Goal: Information Seeking & Learning: Find specific page/section

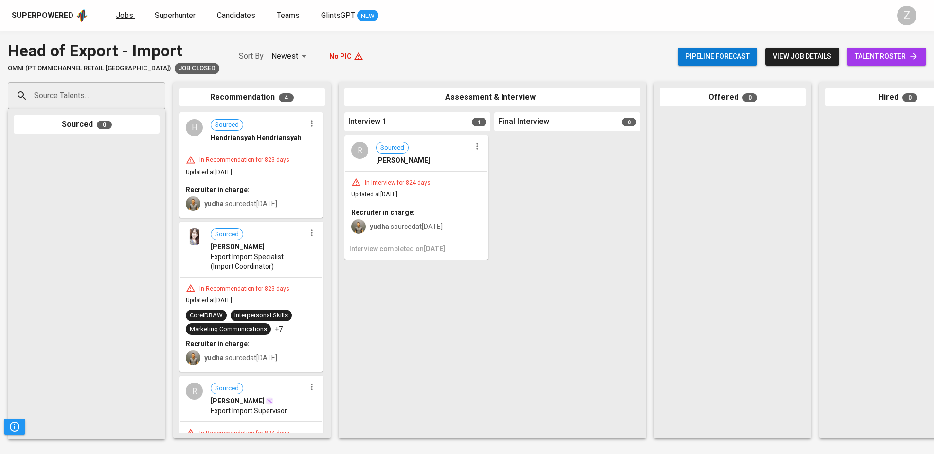
click at [116, 19] on span "Jobs" at bounding box center [125, 15] width 18 height 9
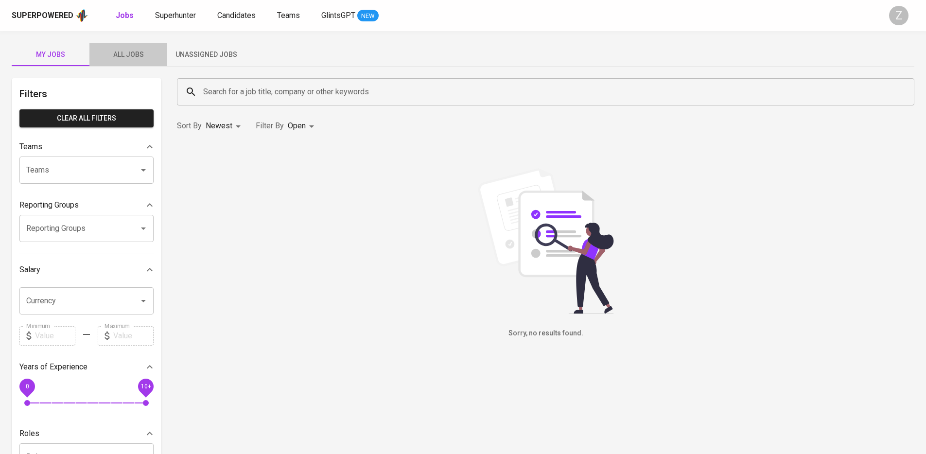
click at [151, 50] on span "All Jobs" at bounding box center [128, 55] width 66 height 12
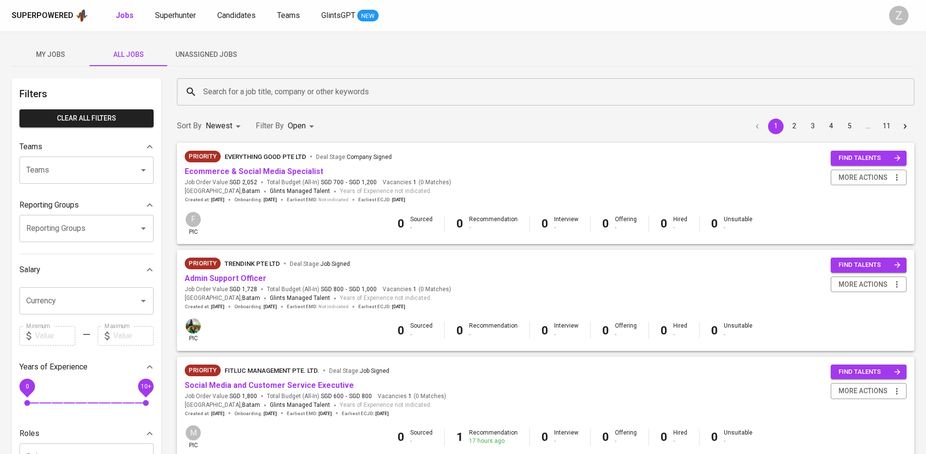
click at [412, 83] on input "Search for a job title, company or other keywords" at bounding box center [548, 92] width 695 height 18
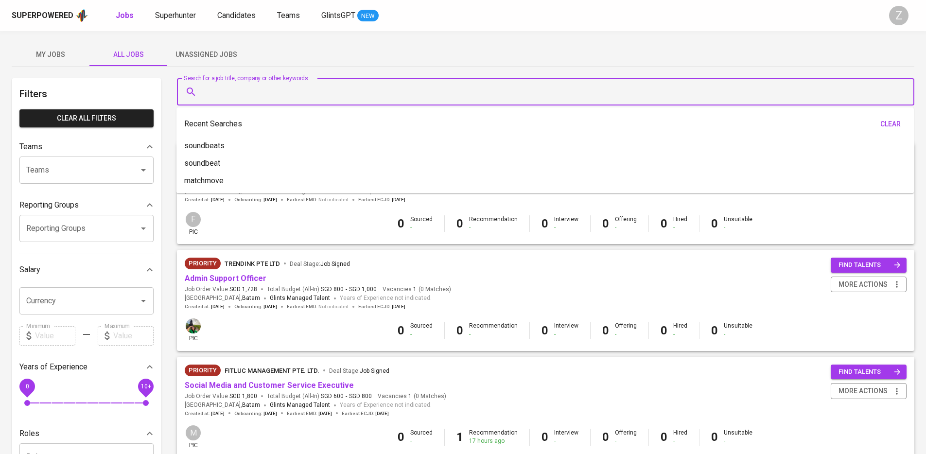
paste input "SG Konzept"
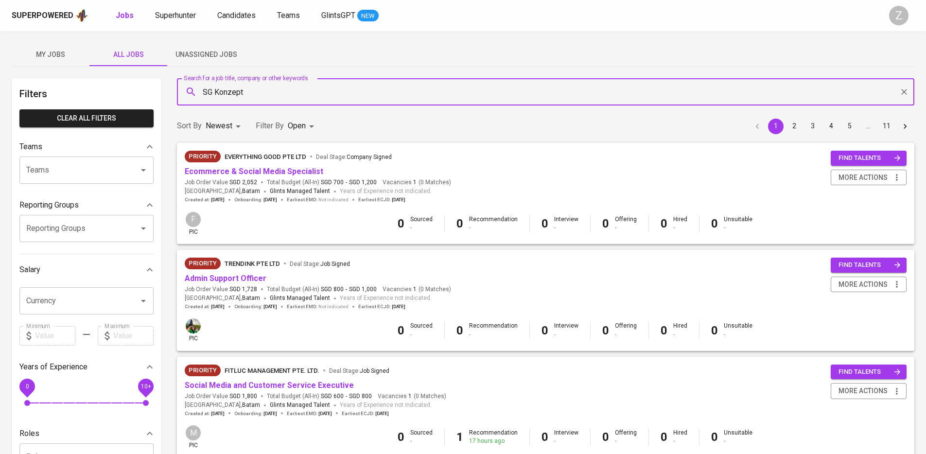
type input "SG Konzept"
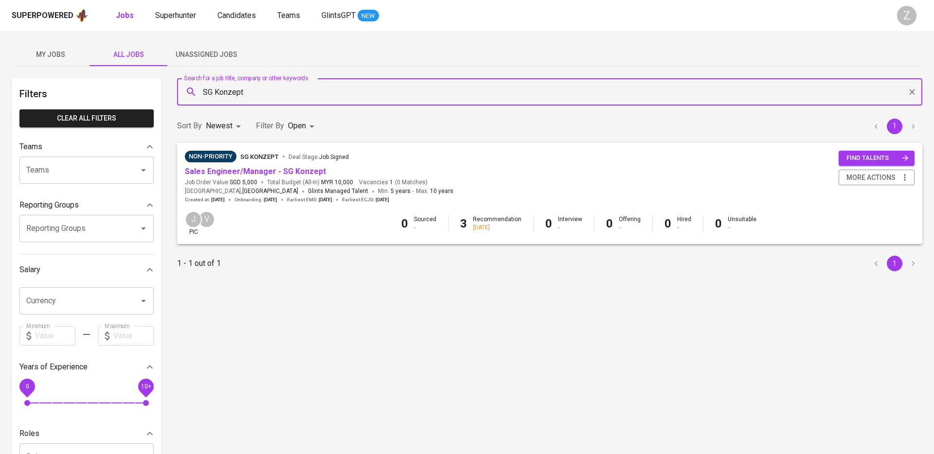
click at [287, 125] on body "Superpowered Jobs Superhunter Candidates Teams GlintsGPT NEW Z My Jobs All Jobs…" at bounding box center [467, 332] width 934 height 664
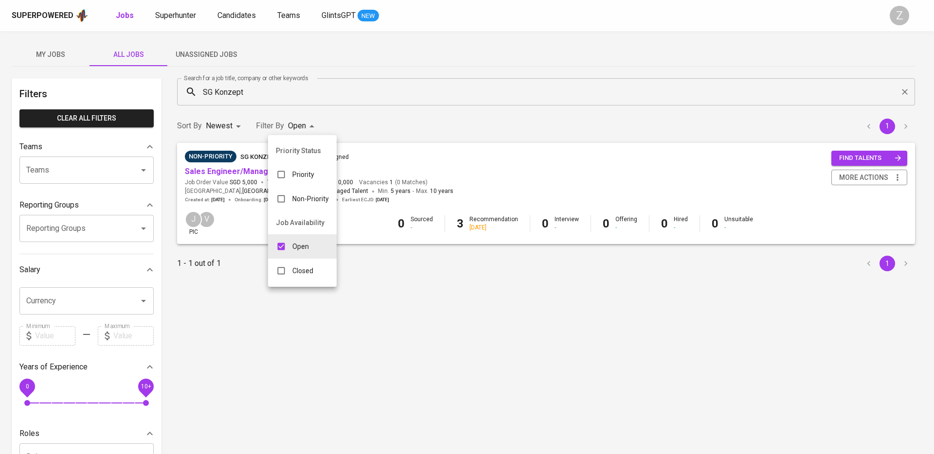
click at [294, 267] on p "Closed" at bounding box center [302, 271] width 21 height 10
type input "OPEN,CLOSE"
checkbox input "true"
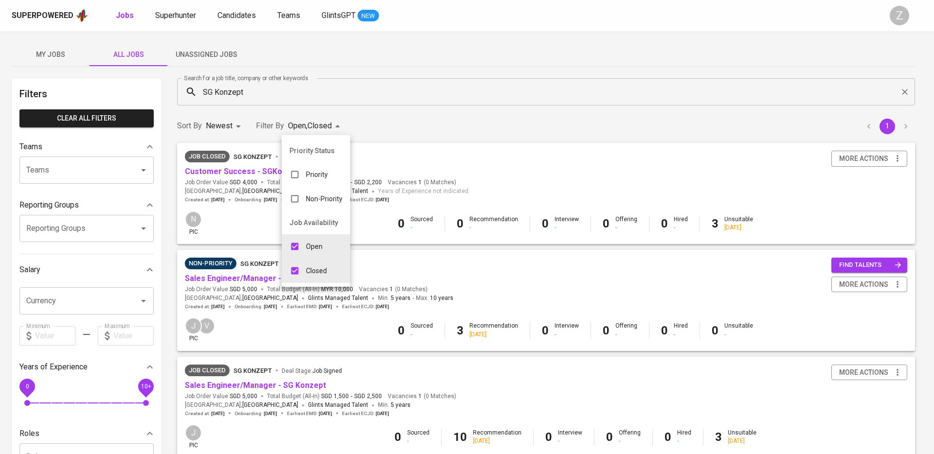
click at [430, 256] on div at bounding box center [467, 227] width 934 height 454
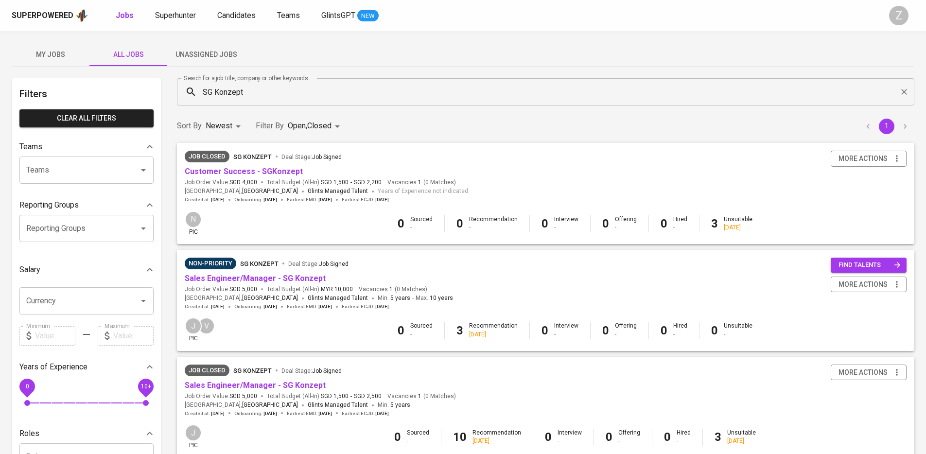
click at [311, 91] on input "SG Konzept" at bounding box center [548, 92] width 695 height 18
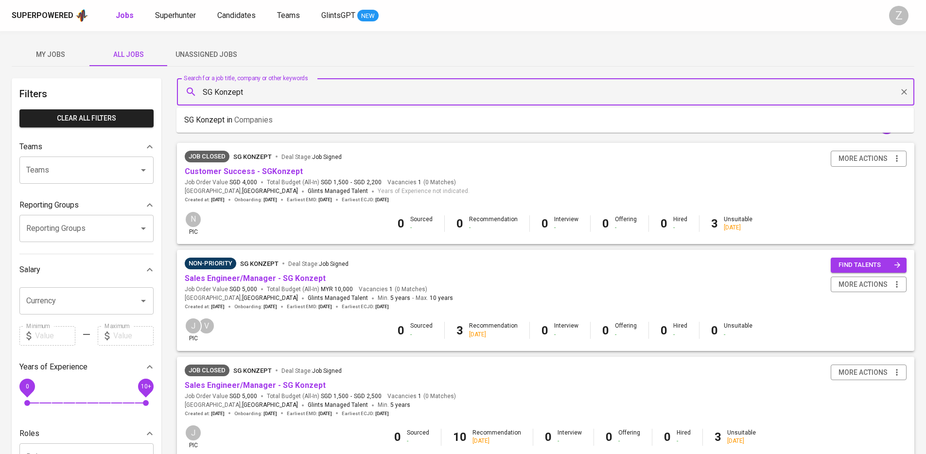
click at [311, 91] on input "SG Konzept" at bounding box center [548, 92] width 695 height 18
paste input "Professional Swimming Lessons [GEOGRAPHIC_DATA]"
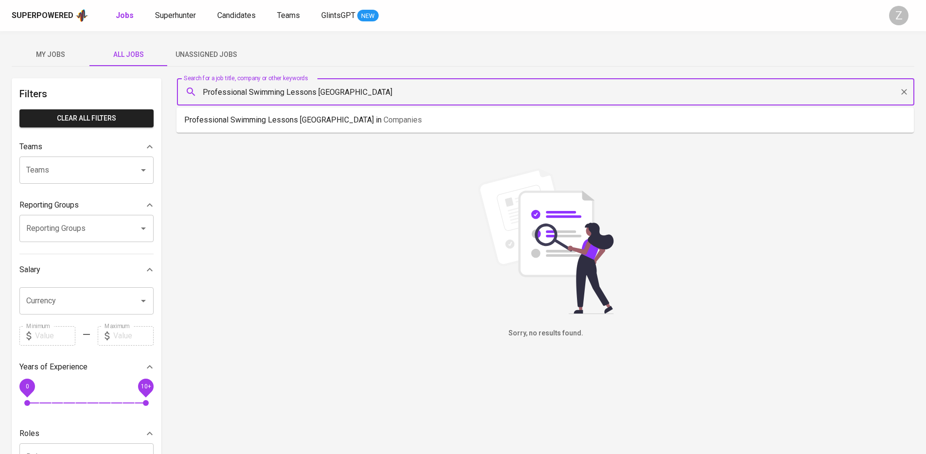
drag, startPoint x: 359, startPoint y: 95, endPoint x: 212, endPoint y: 88, distance: 147.0
click at [213, 88] on input "Professional Swimming Lessons [GEOGRAPHIC_DATA]" at bounding box center [548, 92] width 695 height 18
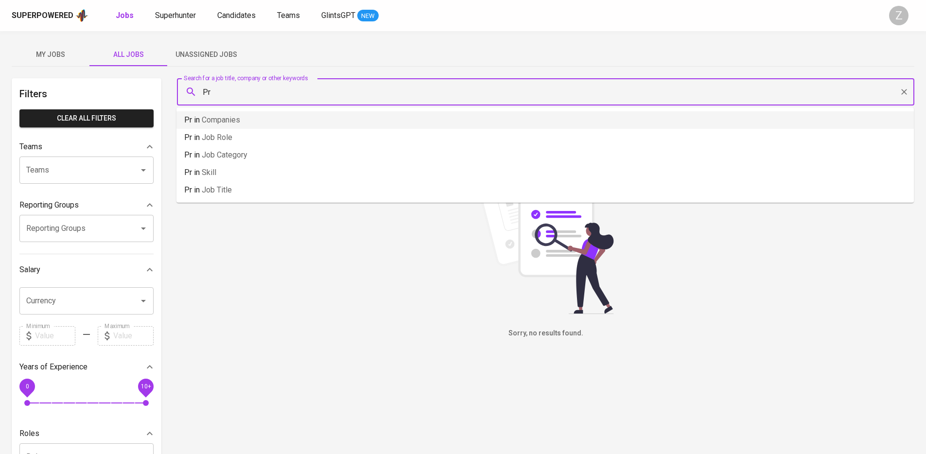
click at [462, 95] on input "Pr" at bounding box center [548, 92] width 695 height 18
type input "P"
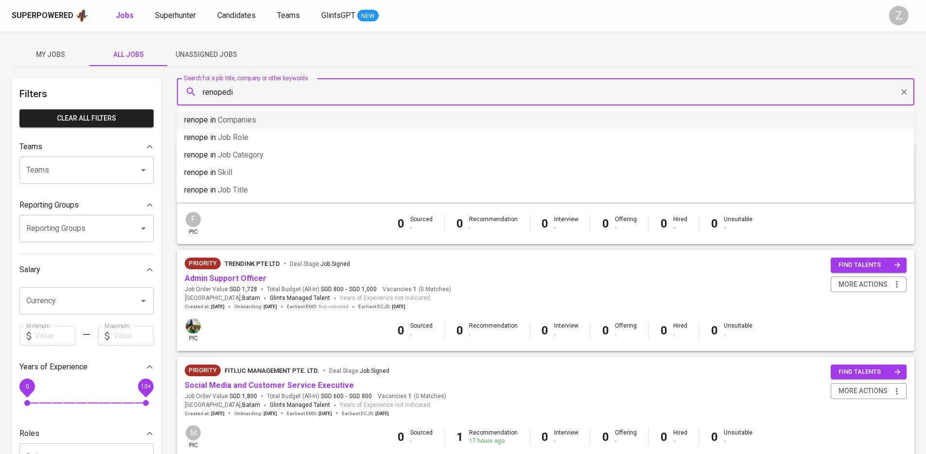
type input "renopedia"
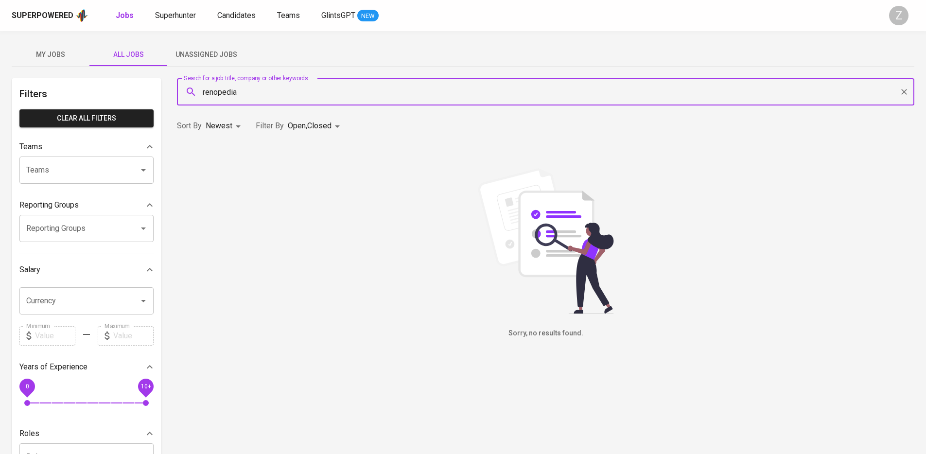
click at [269, 94] on input "renopedia" at bounding box center [548, 92] width 695 height 18
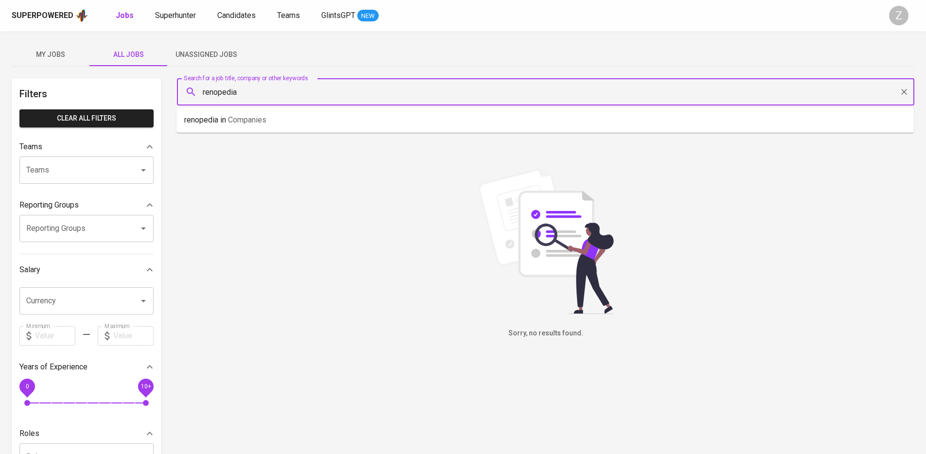
click at [269, 94] on input "renopedia" at bounding box center [548, 92] width 695 height 18
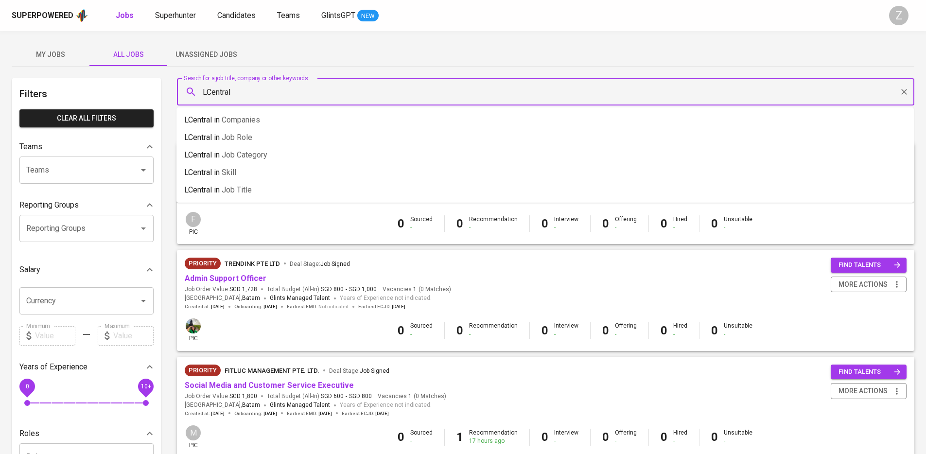
type input "LCentral"
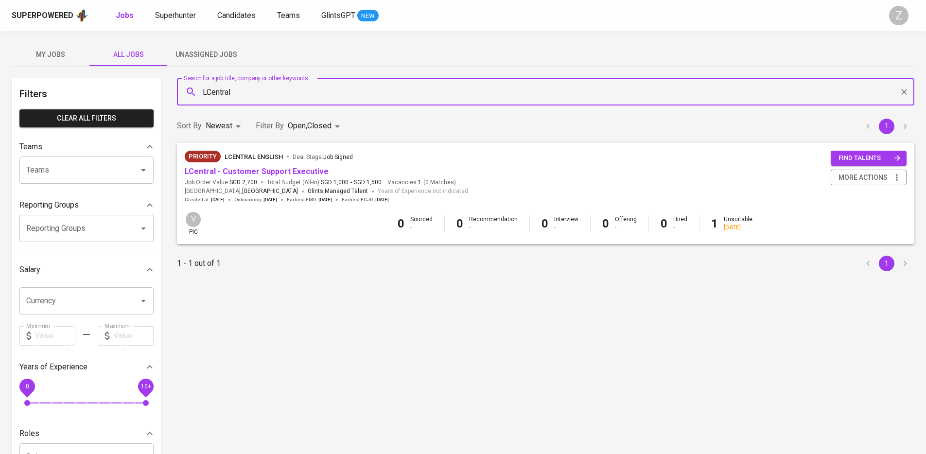
click at [334, 92] on input "LCentral" at bounding box center [548, 92] width 695 height 18
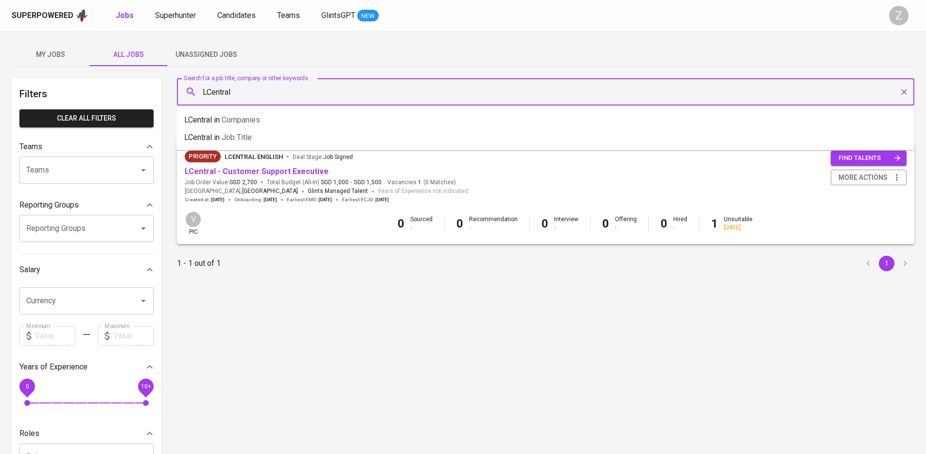
click at [334, 92] on input "LCentral" at bounding box center [548, 92] width 695 height 18
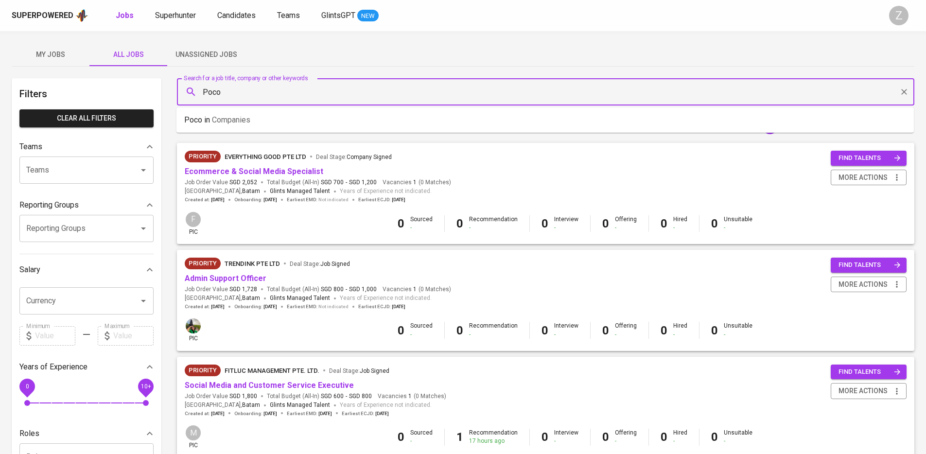
type input "Poco"
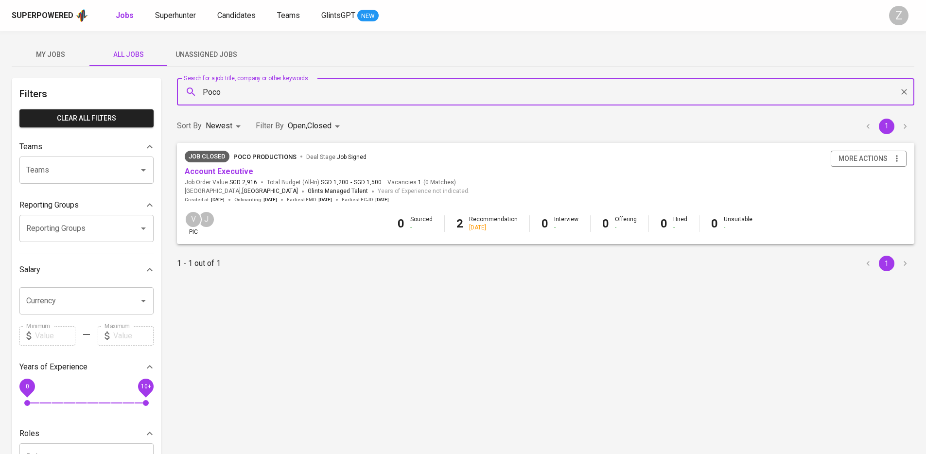
click at [330, 94] on input "Poco" at bounding box center [548, 92] width 695 height 18
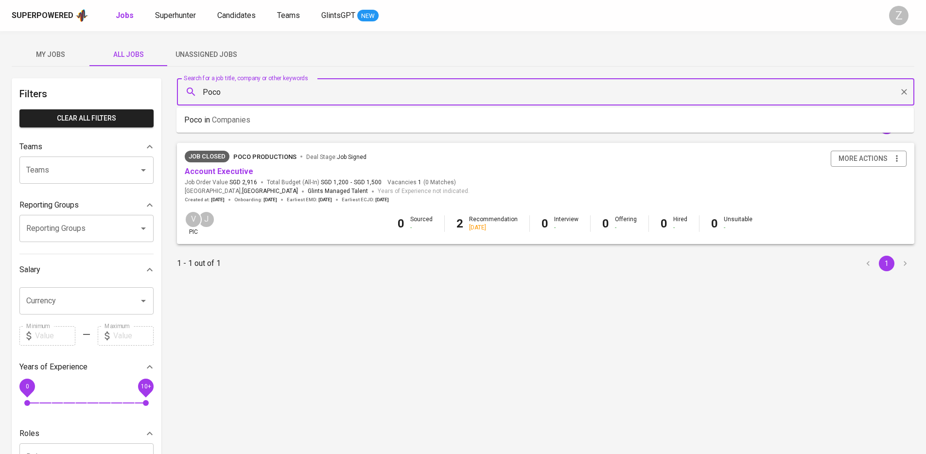
click at [330, 94] on input "Poco" at bounding box center [548, 92] width 695 height 18
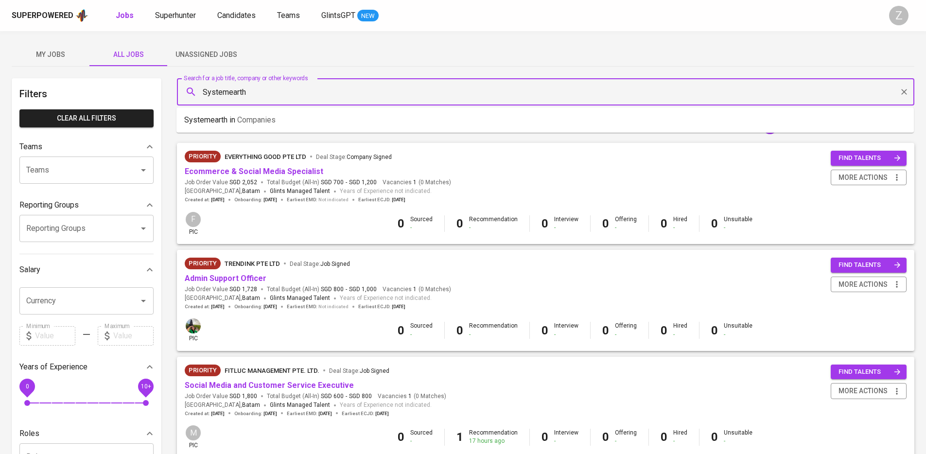
type input "Systemearth"
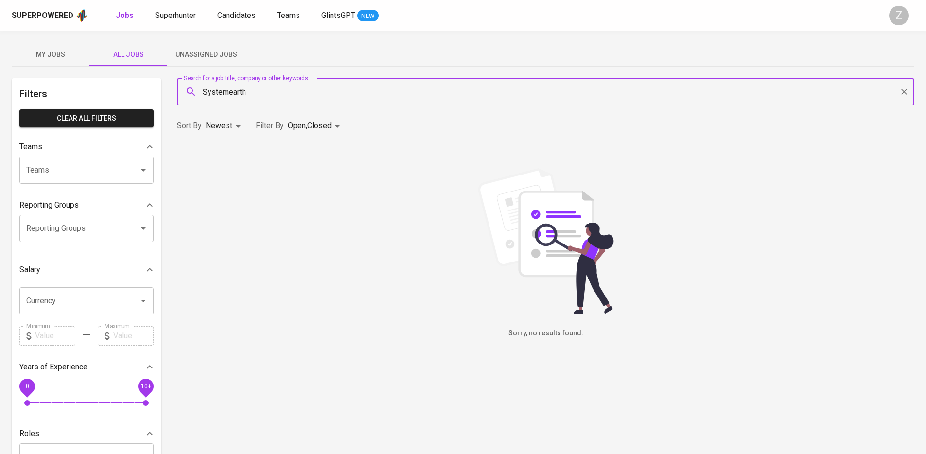
click at [352, 90] on input "Systemearth" at bounding box center [548, 92] width 695 height 18
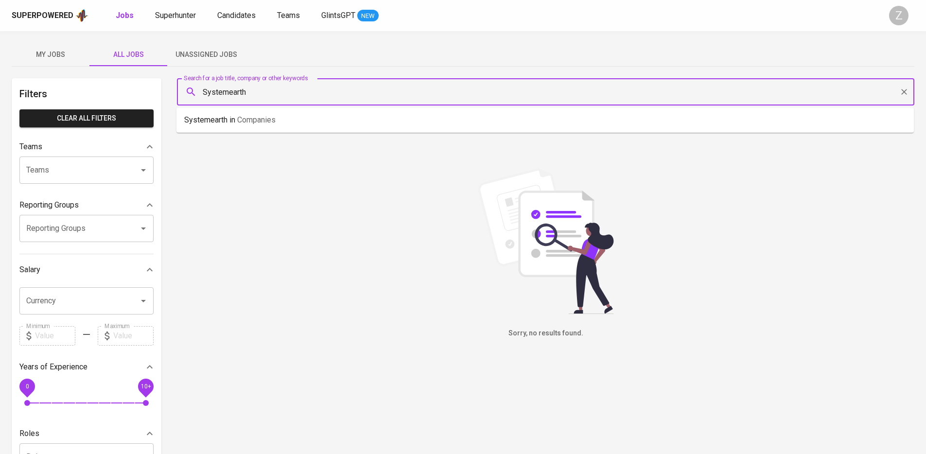
click at [352, 90] on input "Systemearth" at bounding box center [548, 92] width 695 height 18
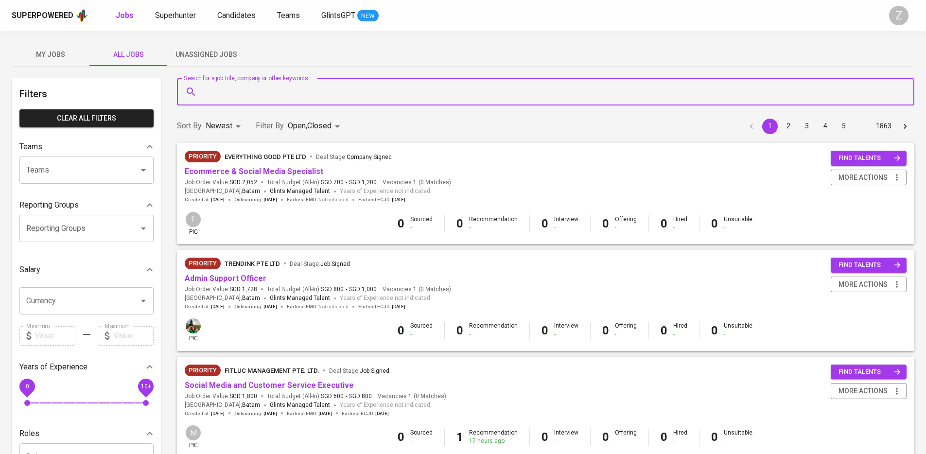
click at [342, 90] on input "Search for a job title, company or other keywords" at bounding box center [548, 92] width 695 height 18
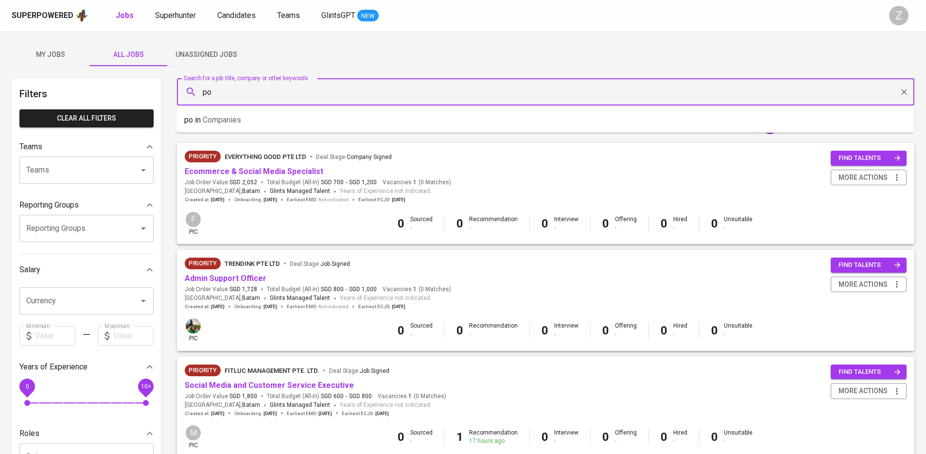
type input "p"
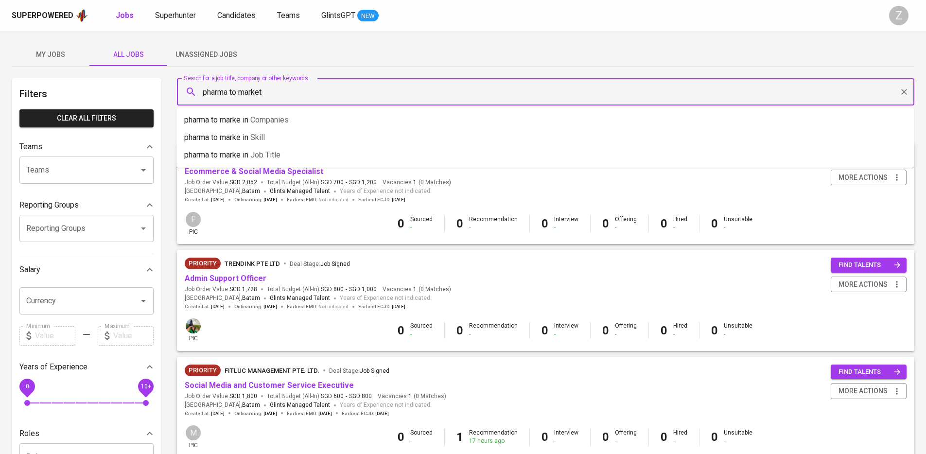
type input "pharma to market"
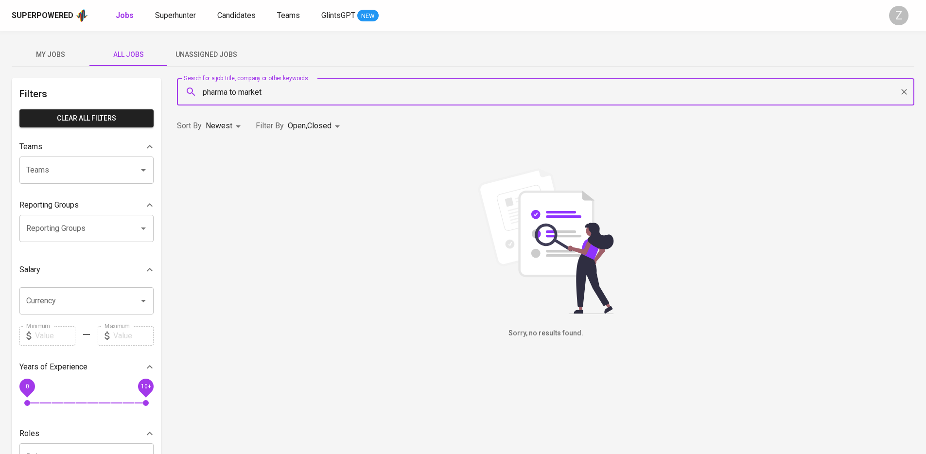
click at [427, 74] on div "Search for a job title, company or other keywords pharma to market Search for a…" at bounding box center [545, 91] width 749 height 39
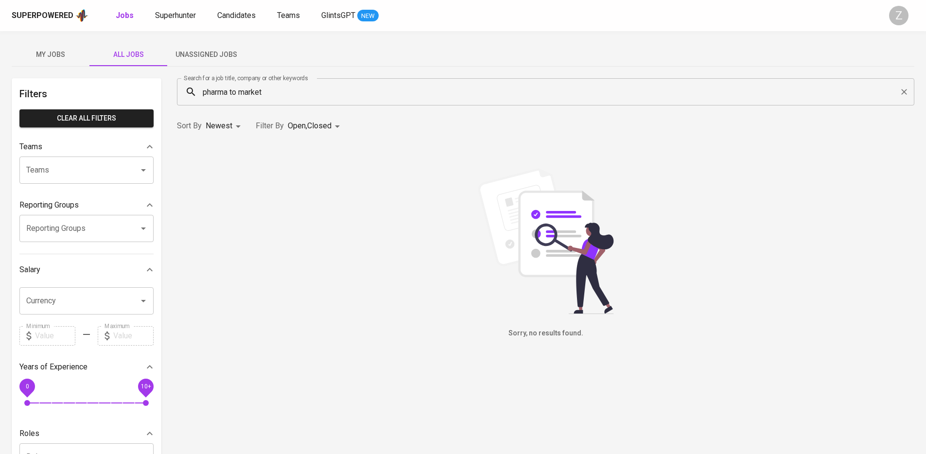
click at [423, 80] on div "pharma to market Search for a job title, company or other keywords" at bounding box center [546, 91] width 738 height 27
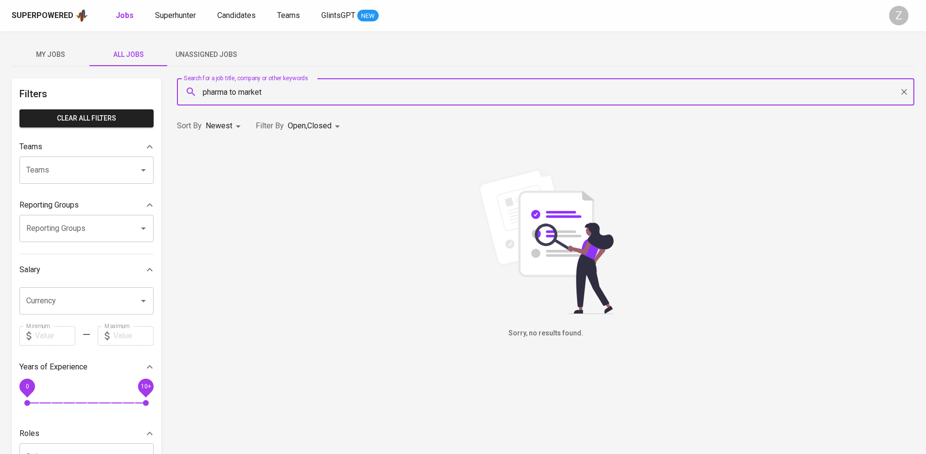
click at [421, 84] on div "pharma to market Search for a job title, company or other keywords" at bounding box center [546, 91] width 738 height 27
click at [421, 84] on input "pharma to market" at bounding box center [548, 92] width 695 height 18
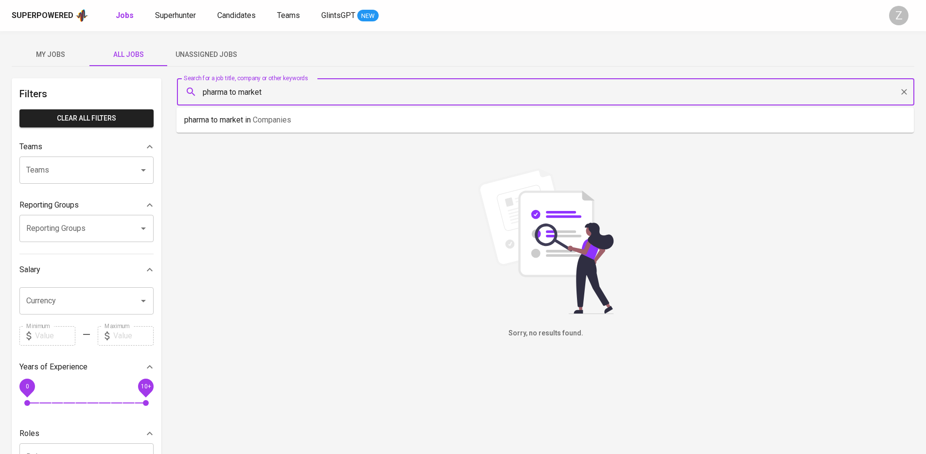
click at [421, 84] on input "pharma to market" at bounding box center [548, 92] width 695 height 18
